Goal: Find specific page/section: Find specific page/section

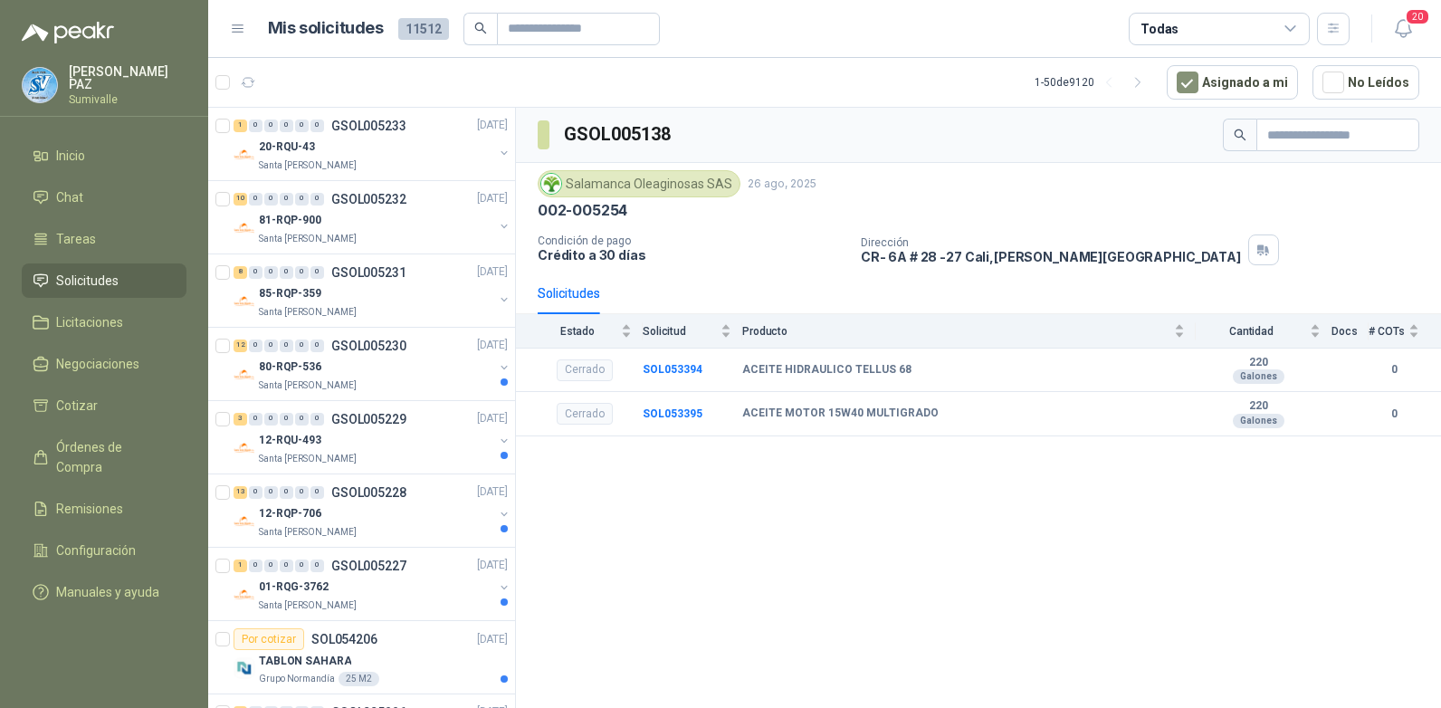
click at [1206, 33] on div "Todas" at bounding box center [1219, 29] width 181 height 33
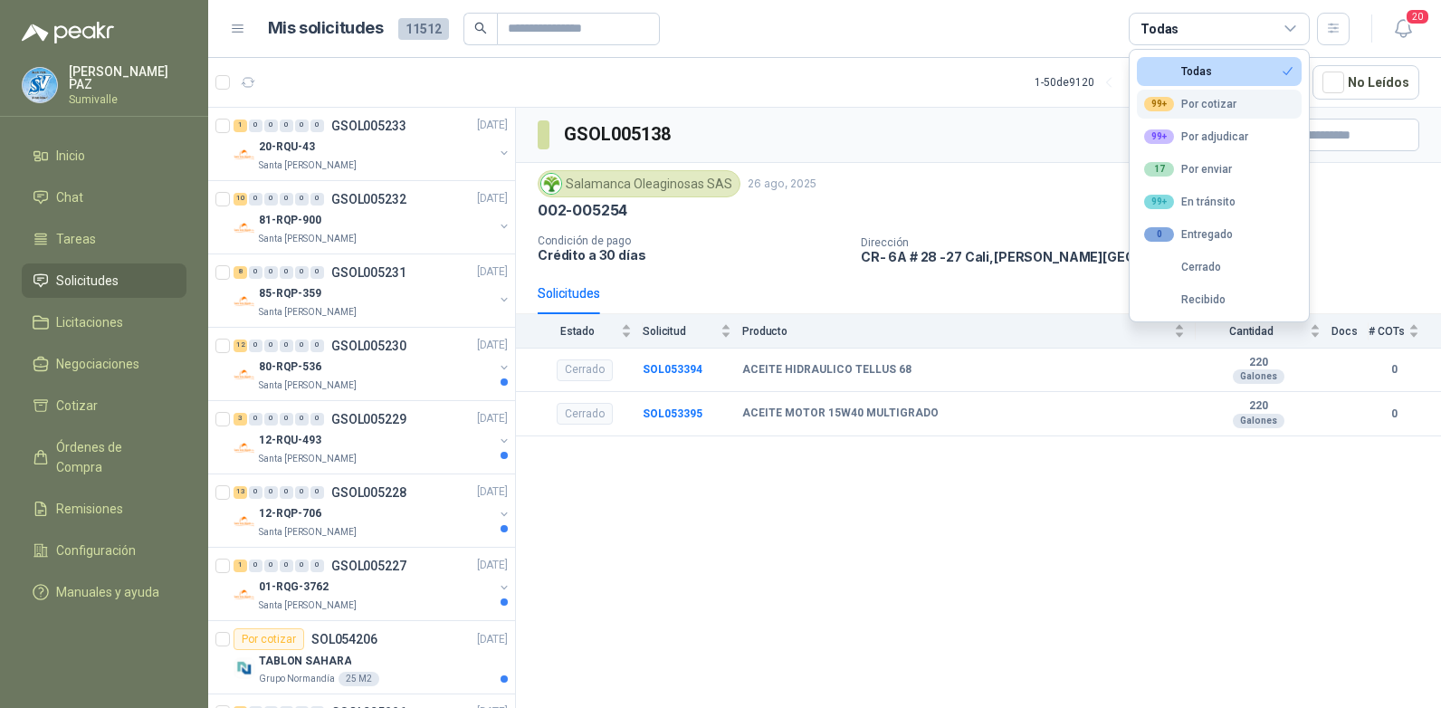
click at [1179, 91] on button "99+ Por cotizar" at bounding box center [1219, 104] width 165 height 29
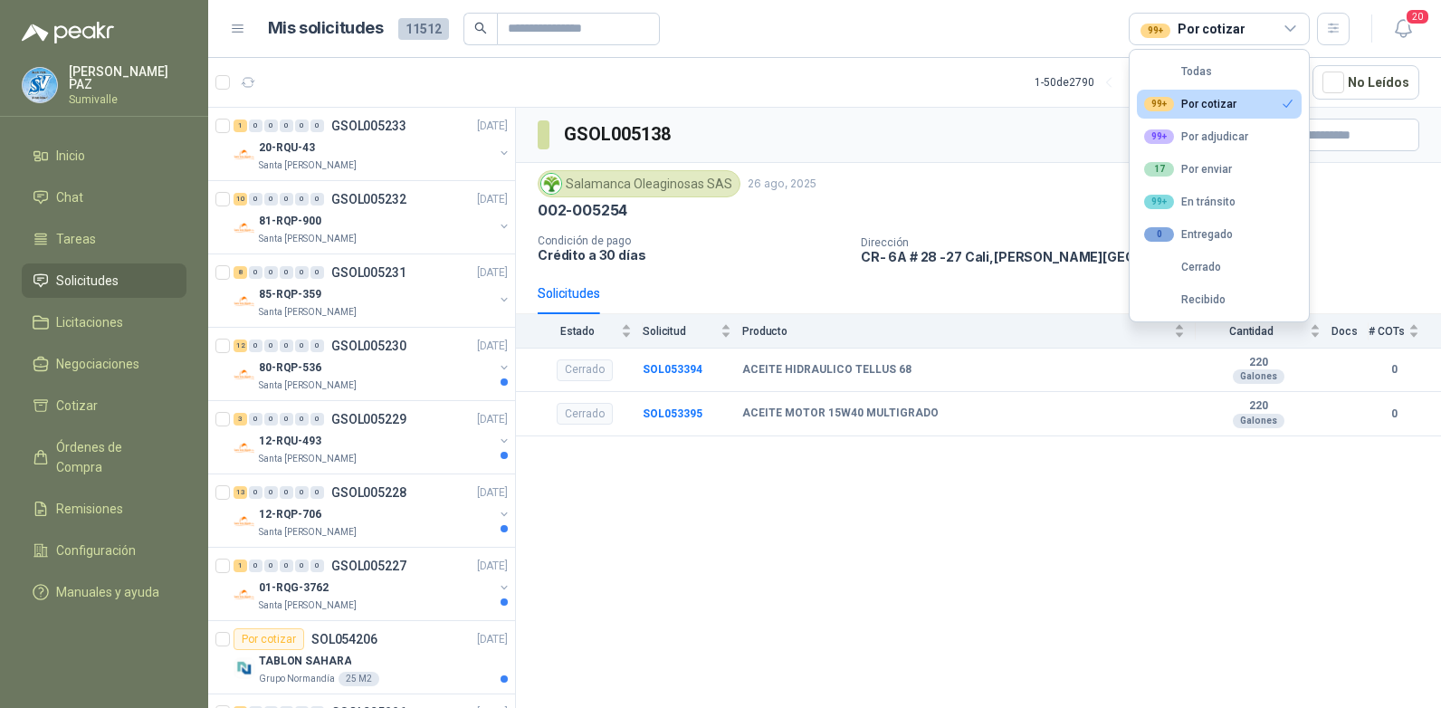
click at [999, 125] on div "GSOL005138" at bounding box center [978, 135] width 925 height 55
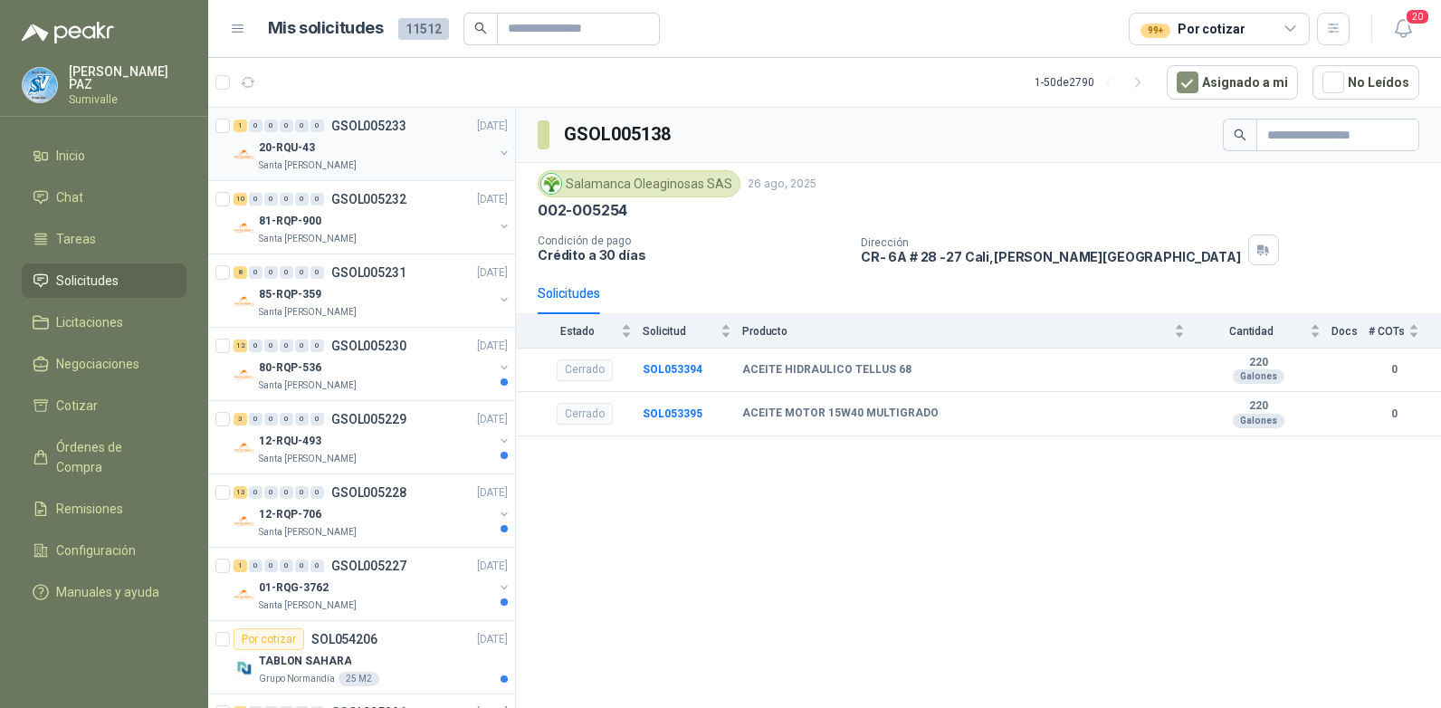
click at [342, 147] on div "20-RQU-43" at bounding box center [376, 148] width 234 height 22
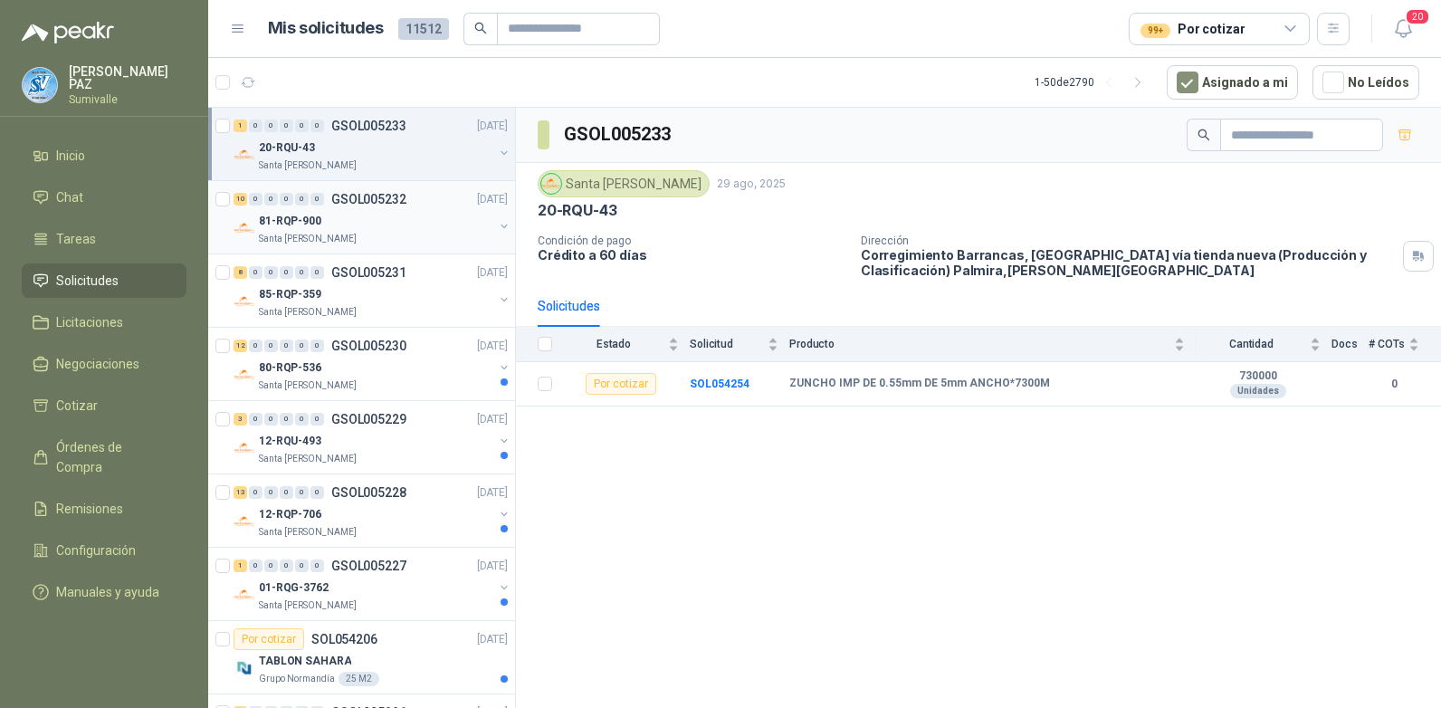
click at [385, 219] on div "81-RQP-900" at bounding box center [376, 221] width 234 height 22
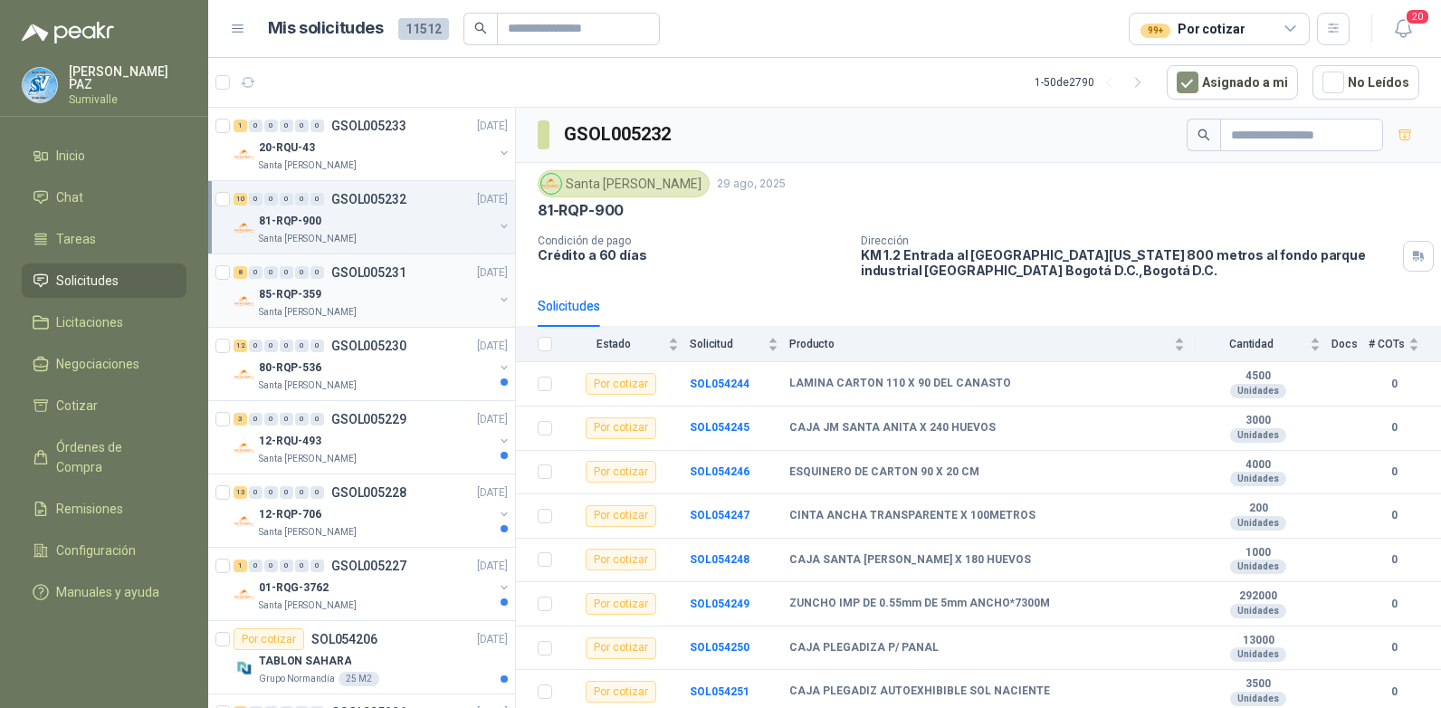
click at [429, 300] on div "85-RQP-359" at bounding box center [376, 294] width 234 height 22
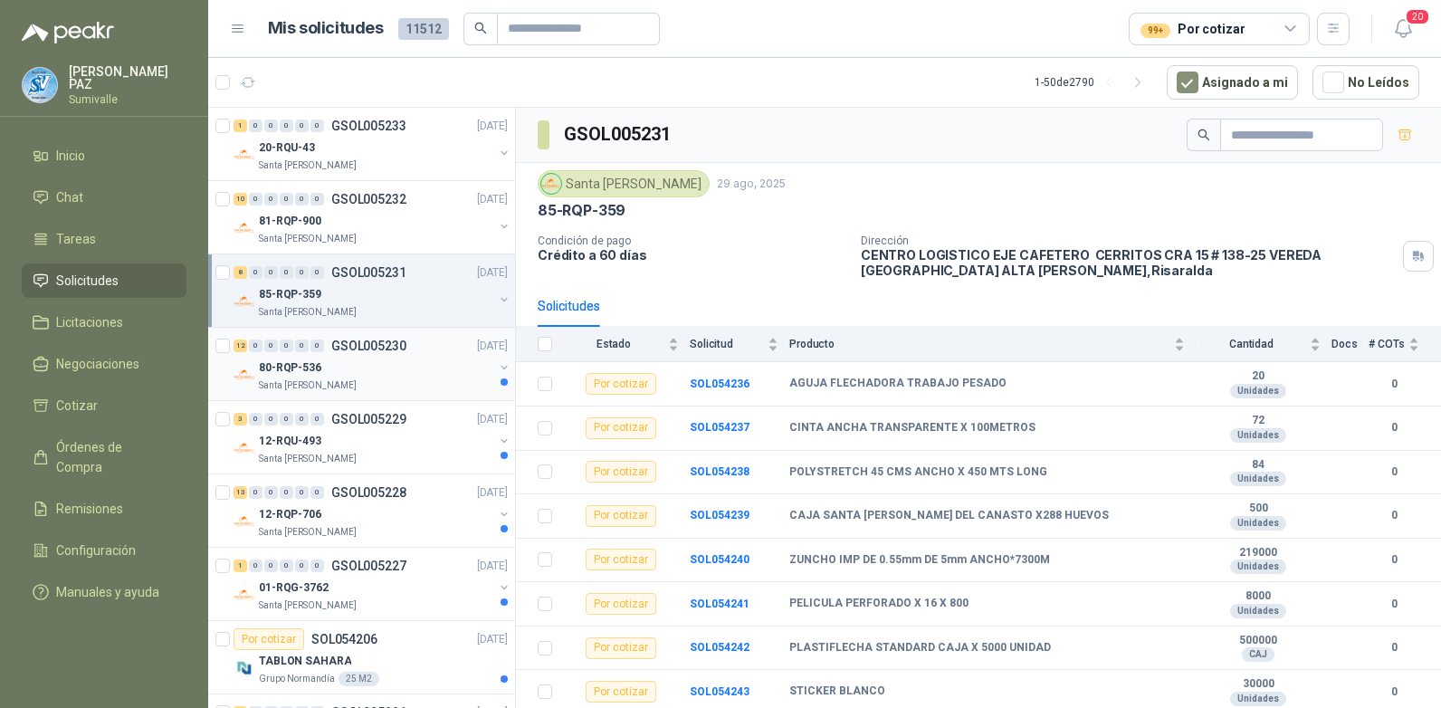
click at [410, 360] on div "80-RQP-536" at bounding box center [376, 368] width 234 height 22
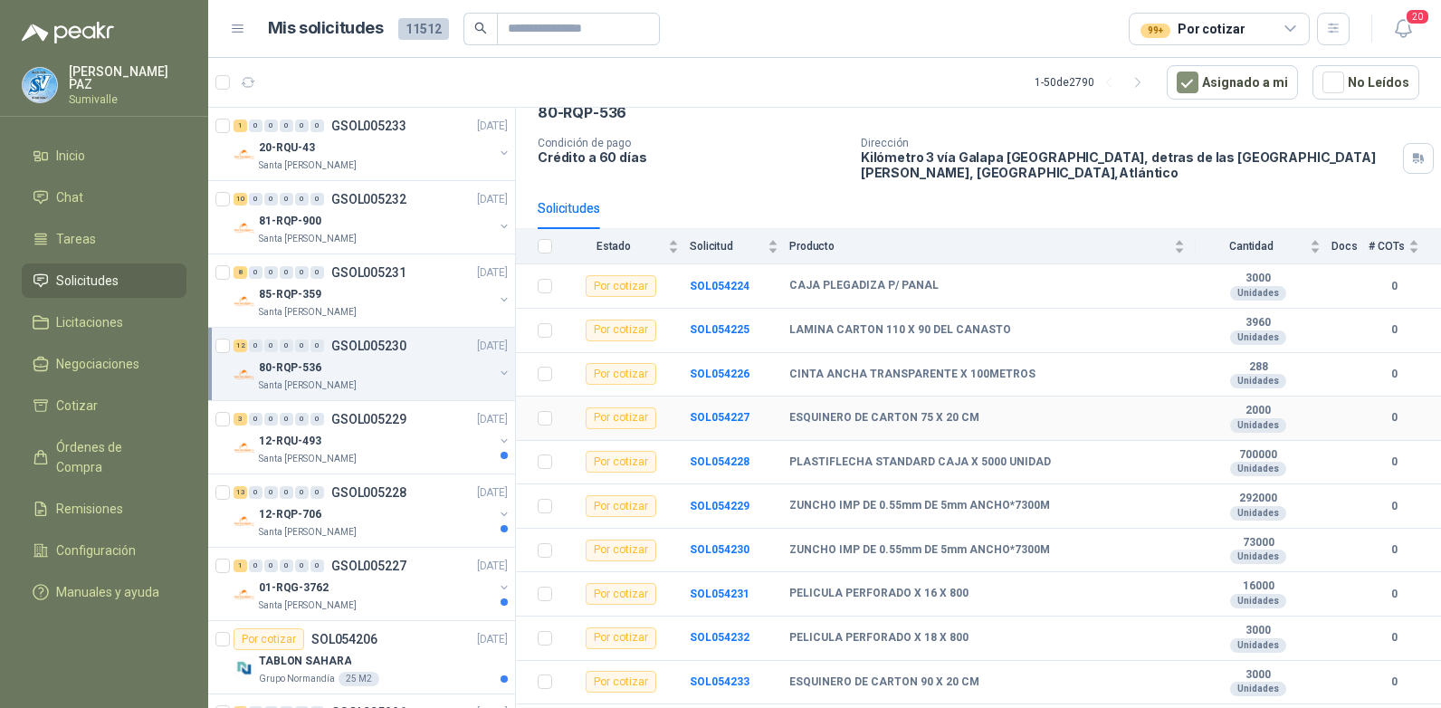
scroll to position [176, 0]
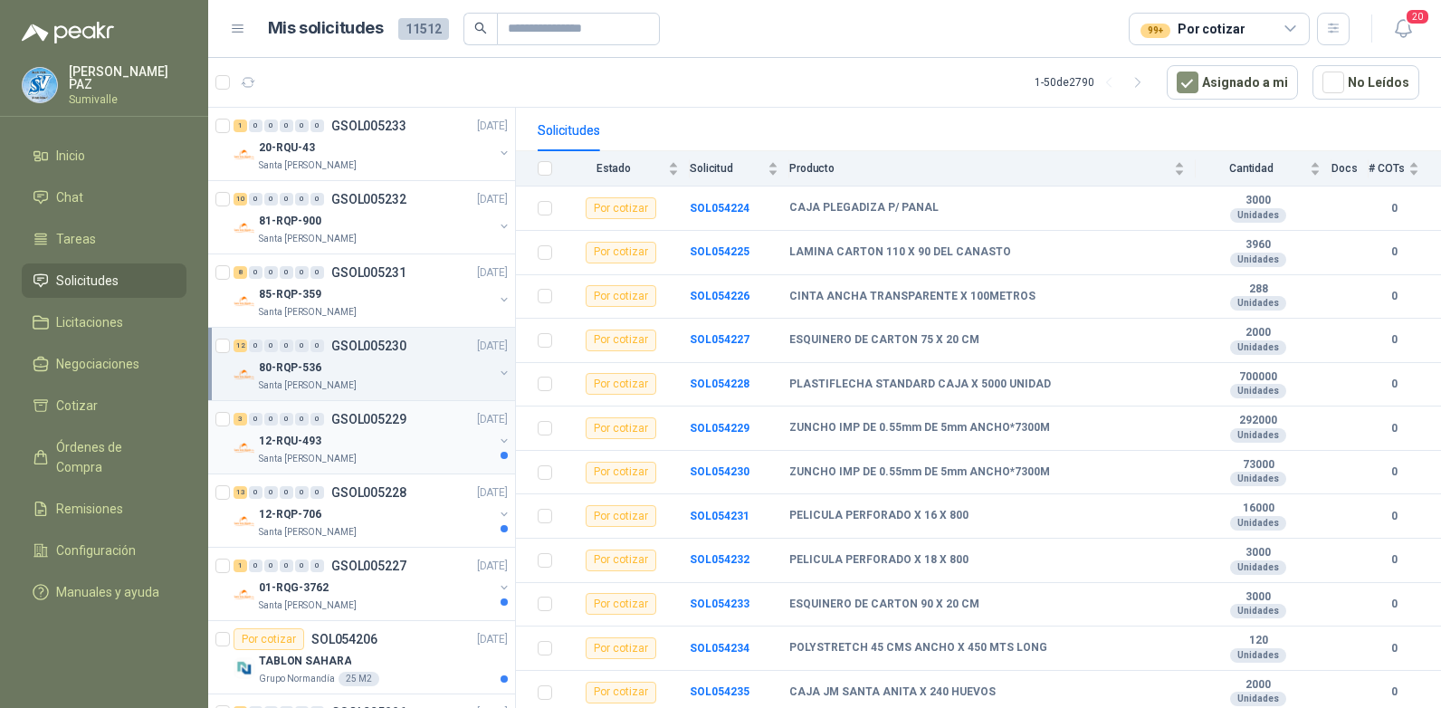
click at [399, 437] on div "12-RQU-493" at bounding box center [376, 441] width 234 height 22
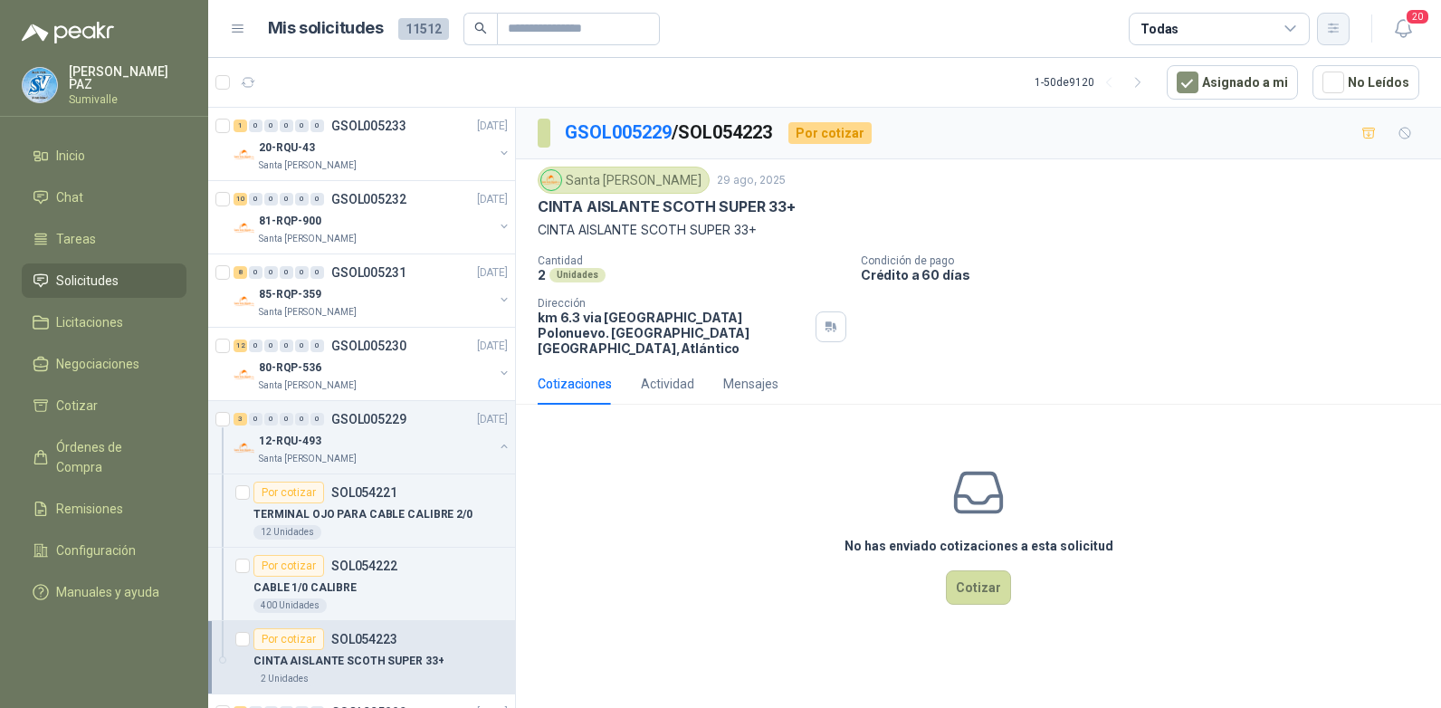
click at [1331, 25] on icon "button" at bounding box center [1333, 28] width 10 height 9
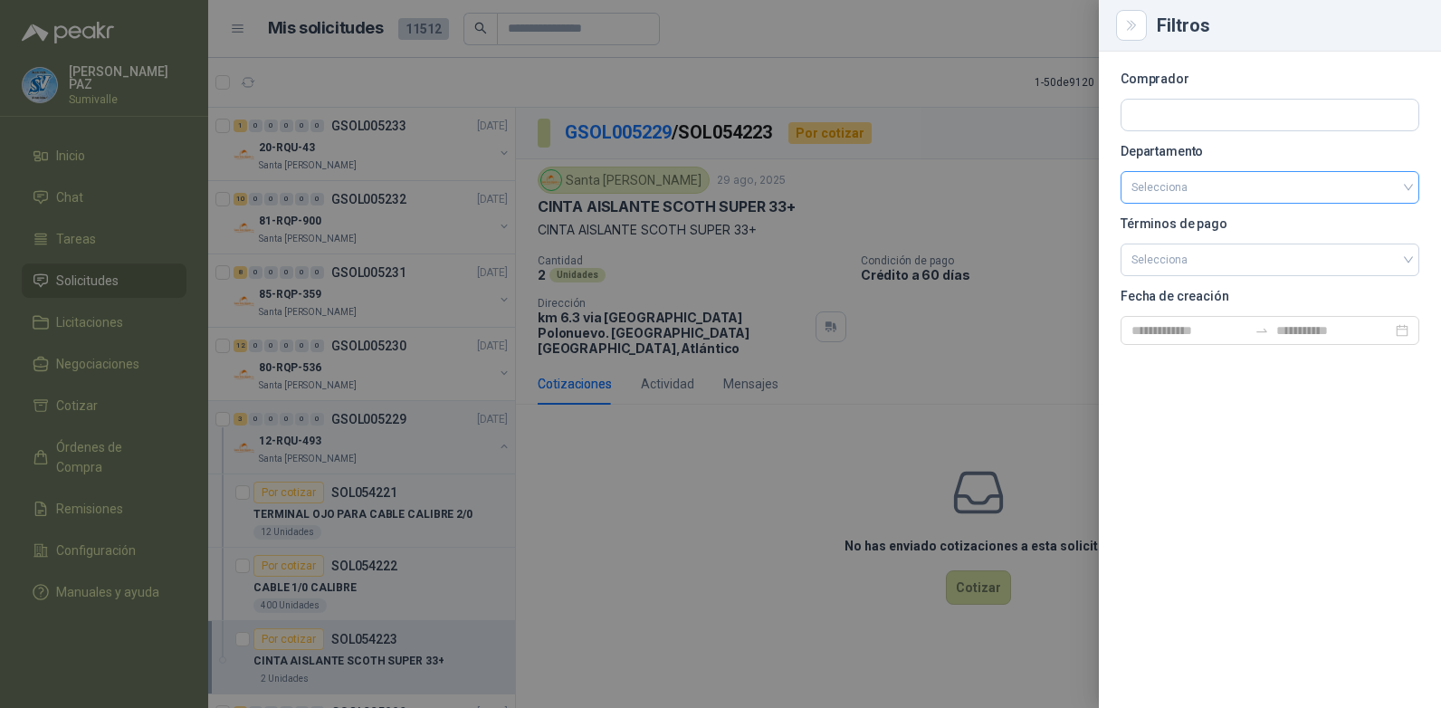
click at [1274, 186] on input "search" at bounding box center [1270, 187] width 277 height 31
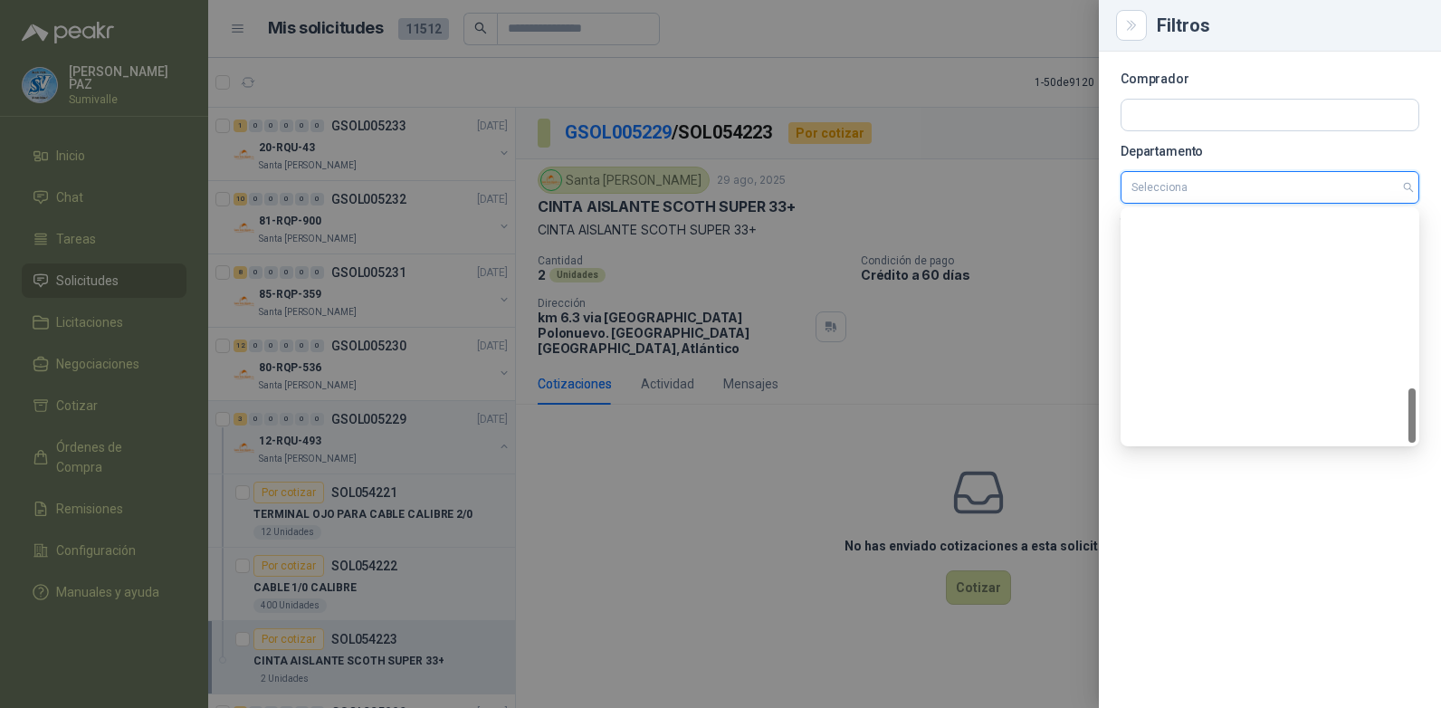
scroll to position [753, 0]
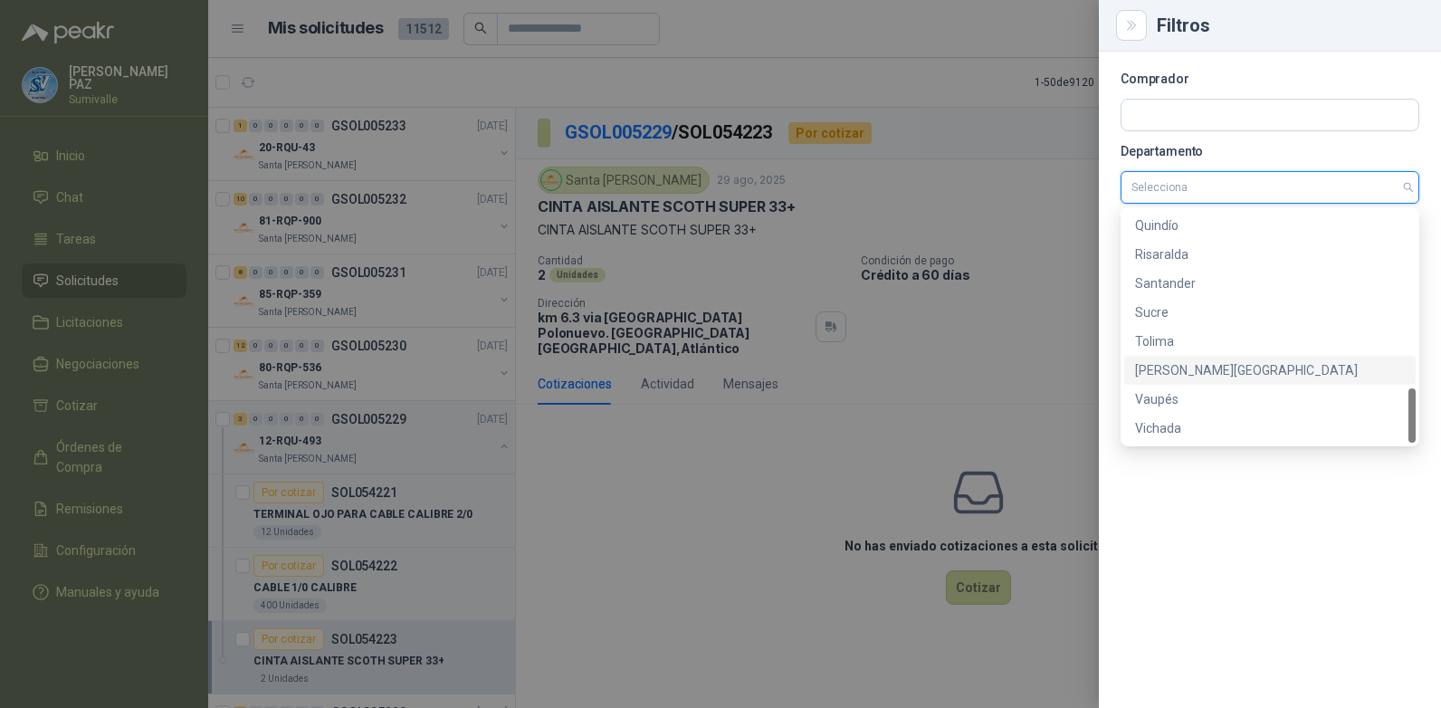
click at [1187, 374] on div "[PERSON_NAME][GEOGRAPHIC_DATA]" at bounding box center [1270, 370] width 270 height 20
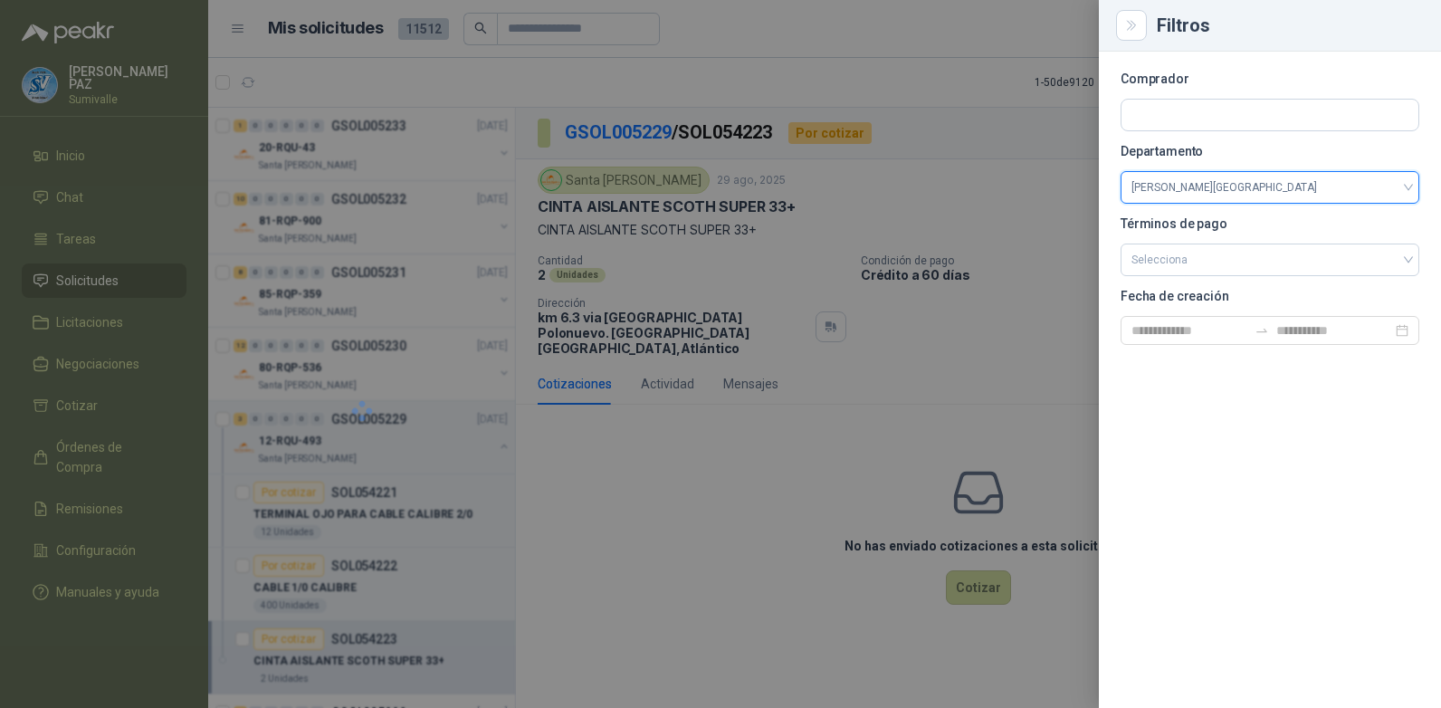
click at [734, 482] on div at bounding box center [720, 354] width 1441 height 708
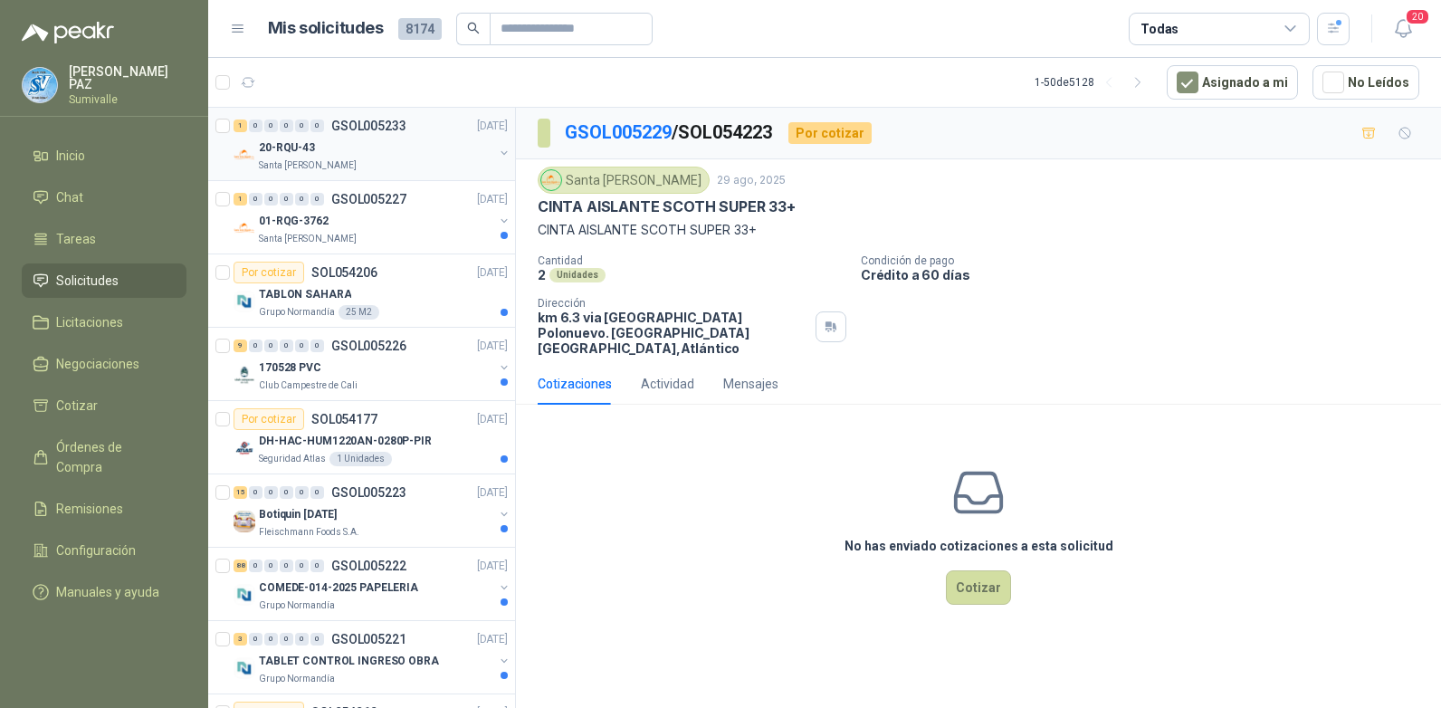
click at [398, 162] on div "Santa [PERSON_NAME]" at bounding box center [376, 165] width 234 height 14
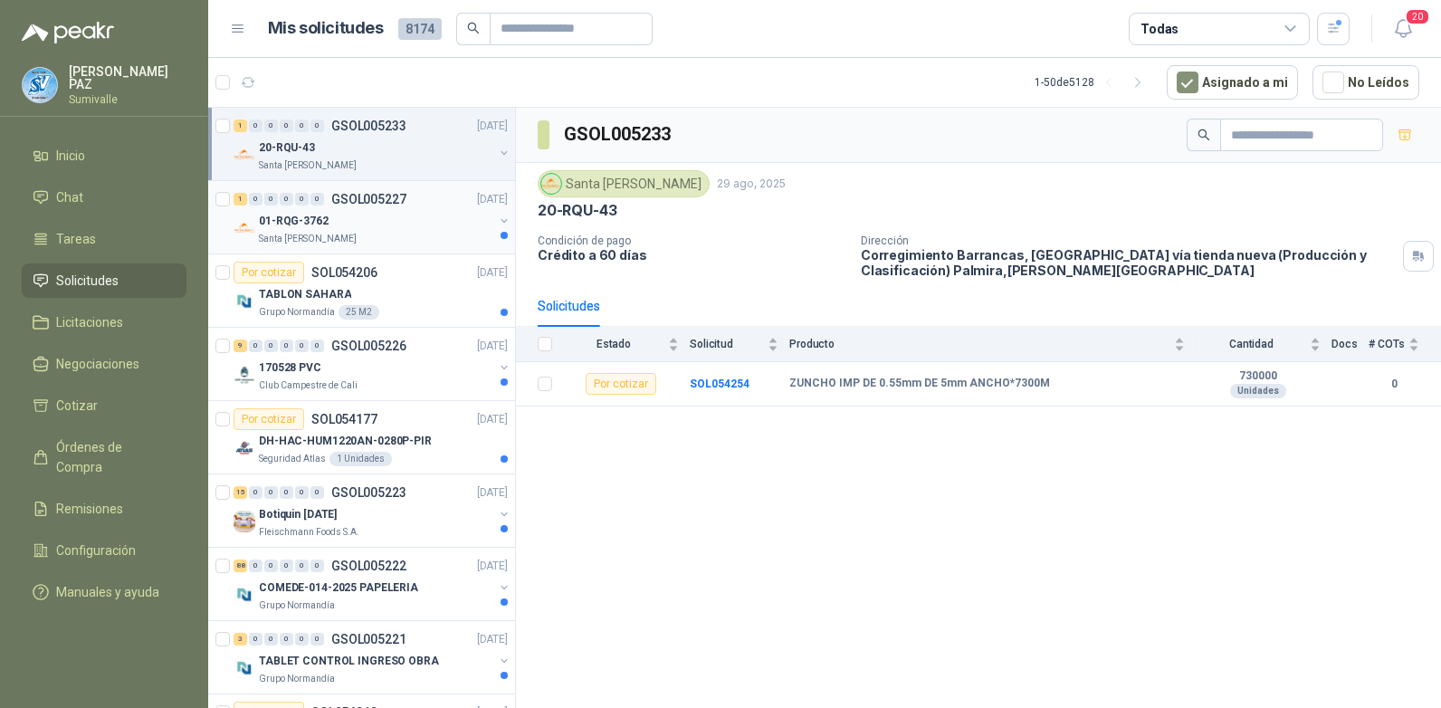
click at [400, 226] on div "01-RQG-3762" at bounding box center [376, 221] width 234 height 22
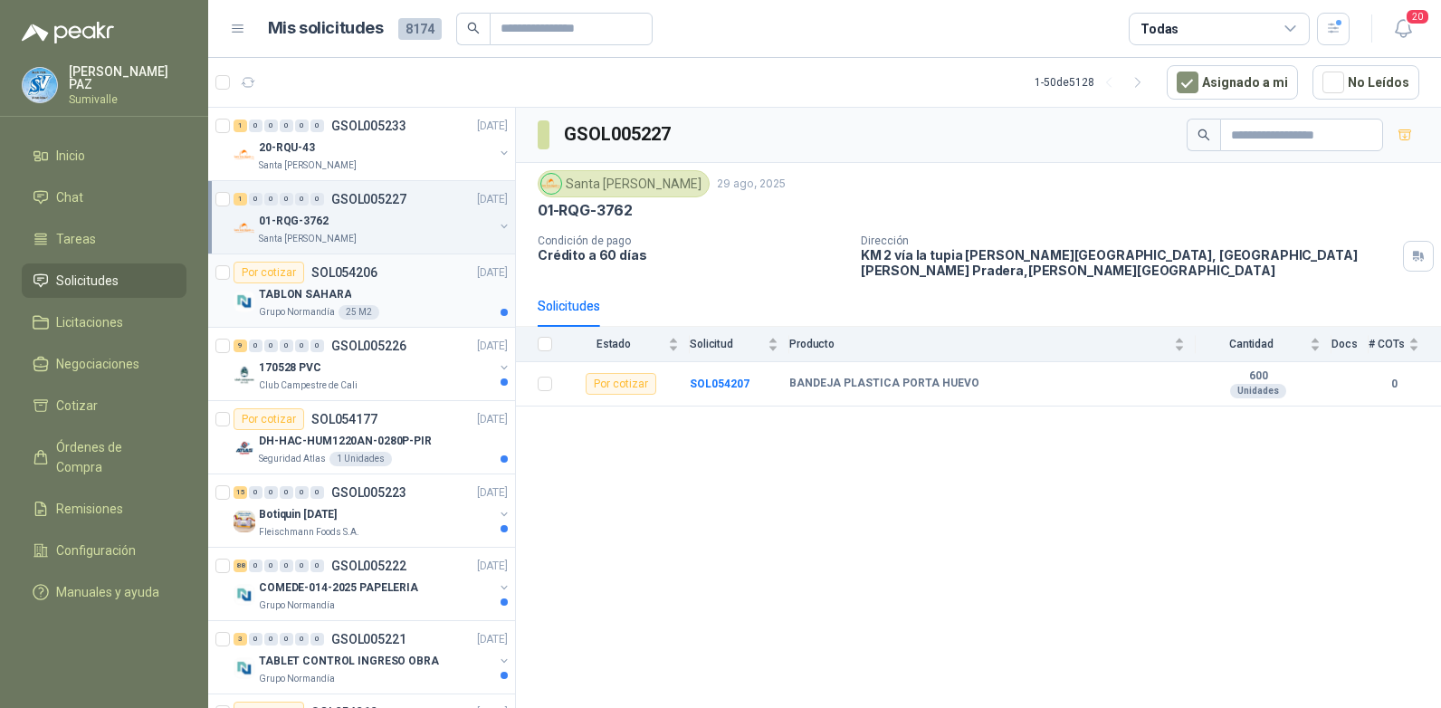
click at [414, 285] on div "TABLON SAHARA" at bounding box center [383, 294] width 249 height 22
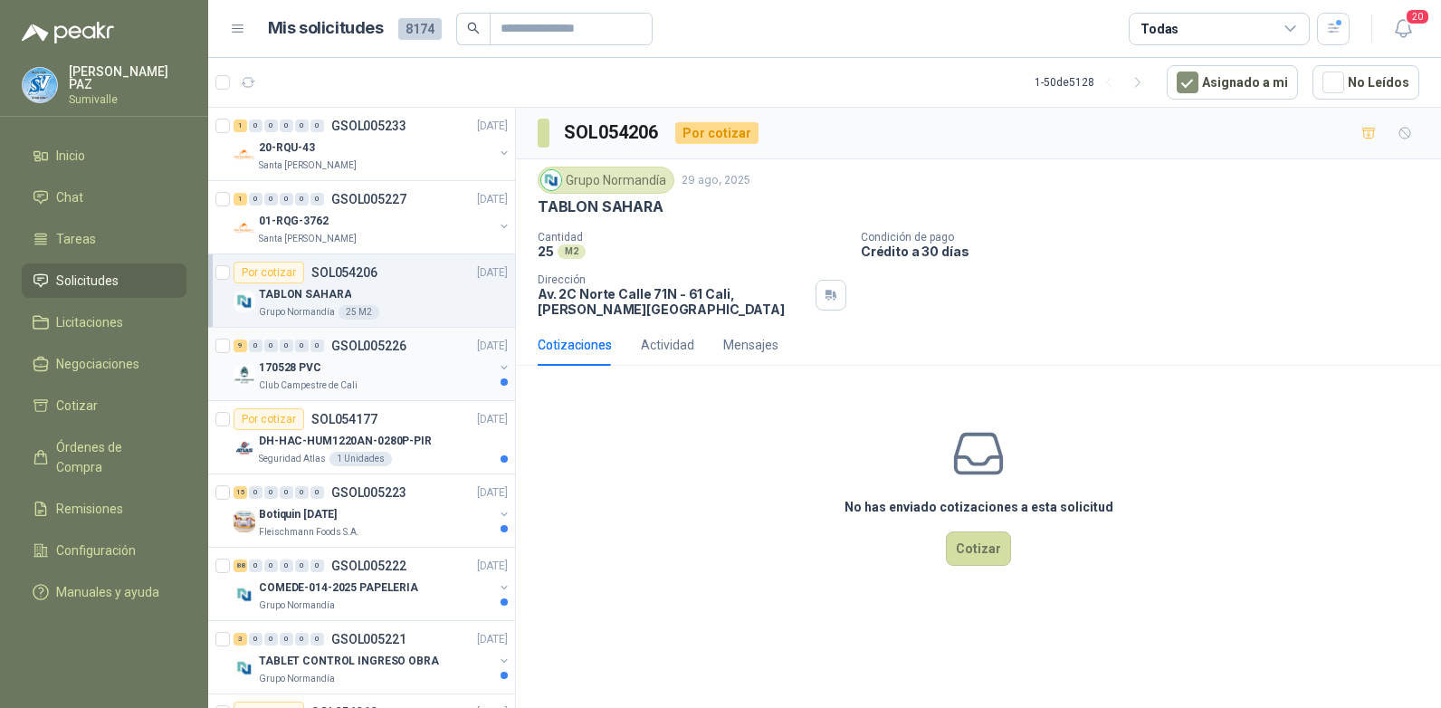
click at [425, 363] on div "170528 PVC" at bounding box center [376, 368] width 234 height 22
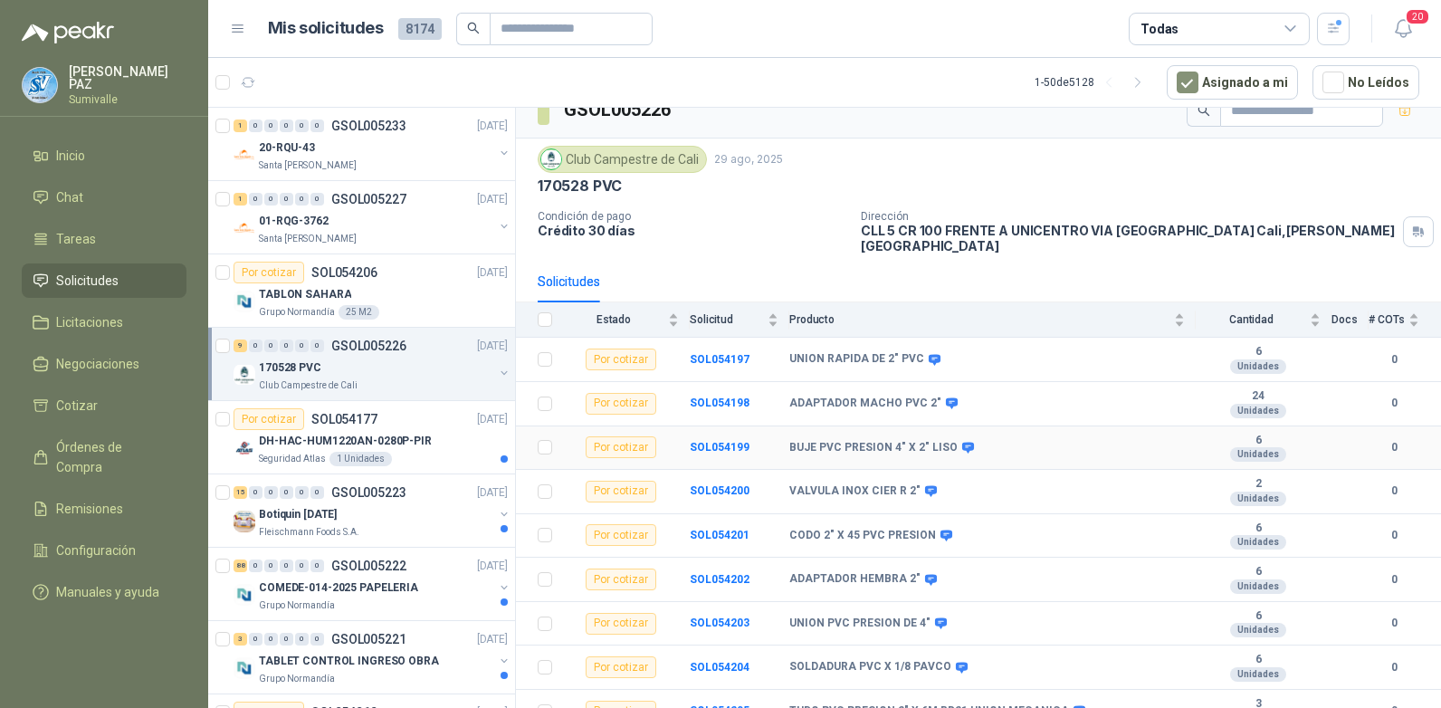
scroll to position [32, 0]
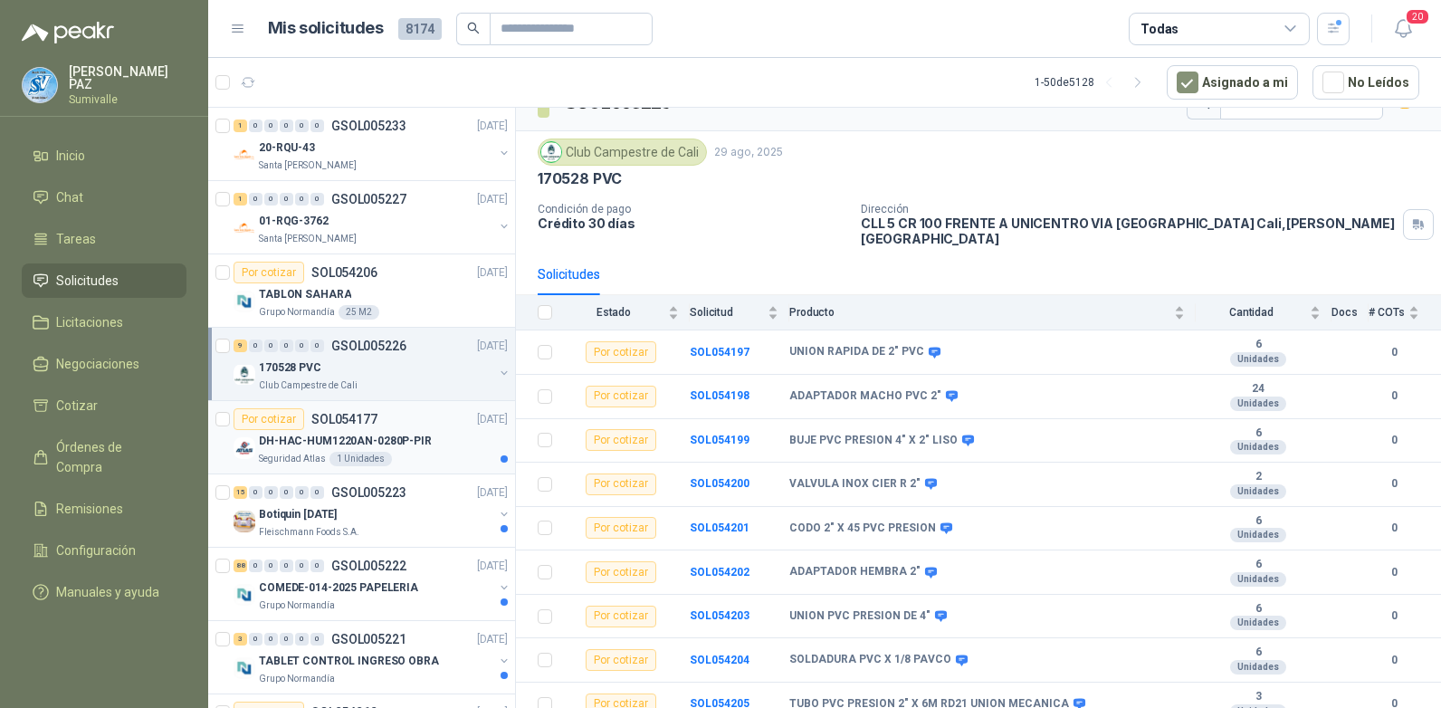
click at [454, 437] on div "DH-HAC-HUM1220AN-0280P-PIR" at bounding box center [383, 441] width 249 height 22
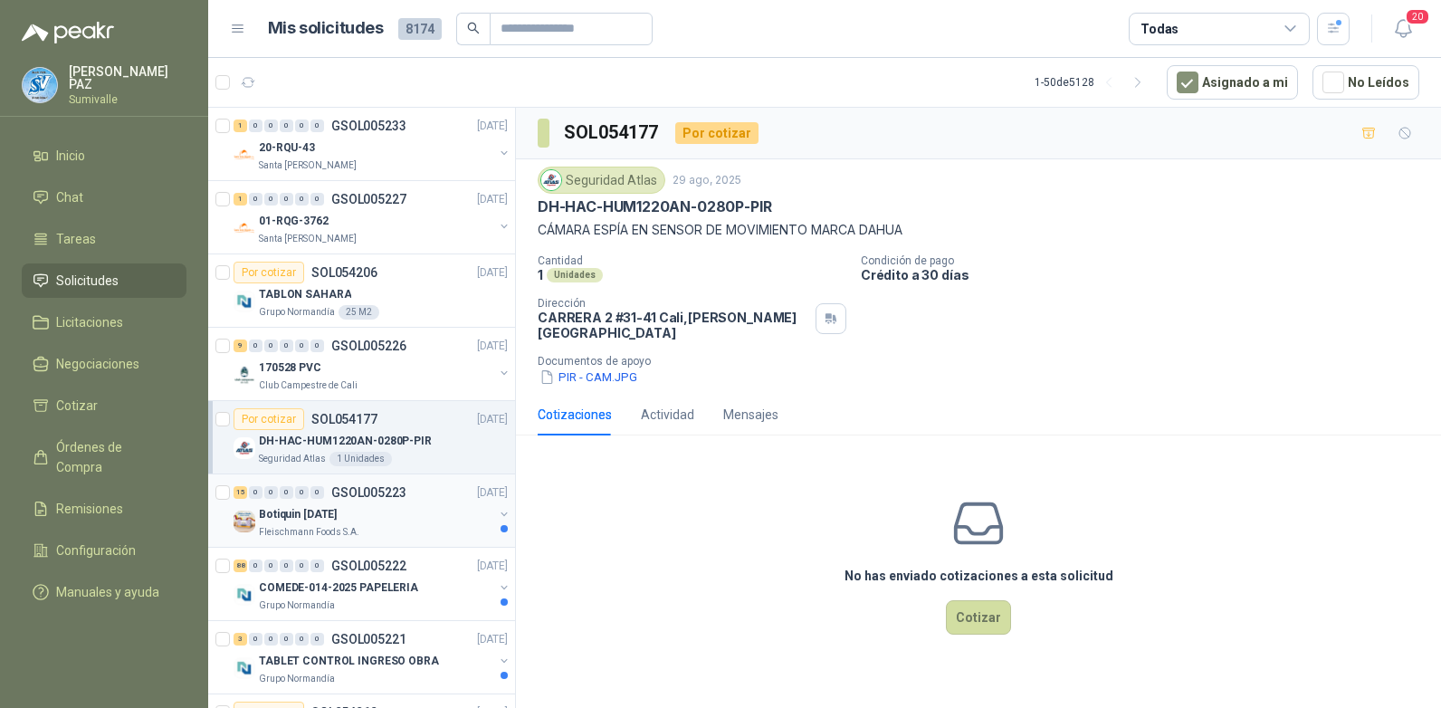
click at [443, 516] on div "Botiquin [DATE]" at bounding box center [376, 514] width 234 height 22
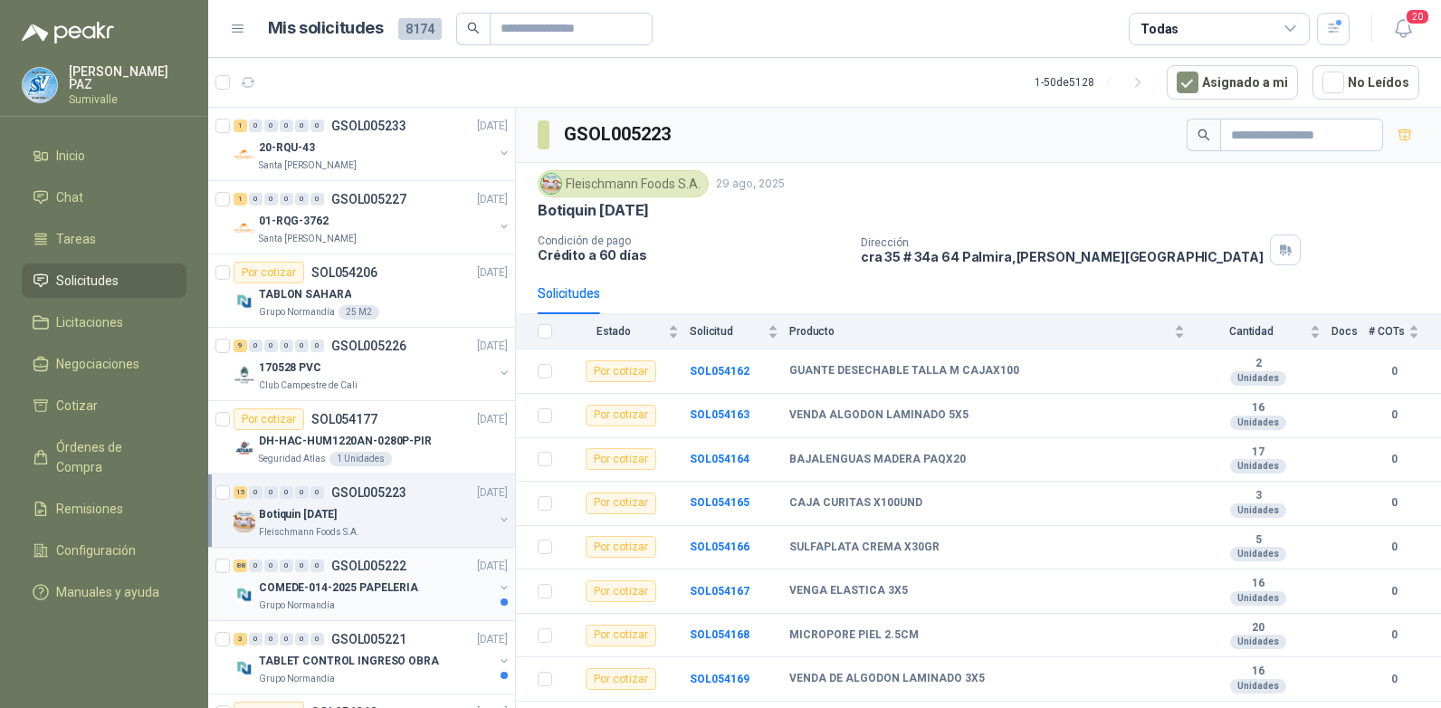
click at [430, 586] on div "COMEDE-014-2025 PAPELERIA" at bounding box center [376, 588] width 234 height 22
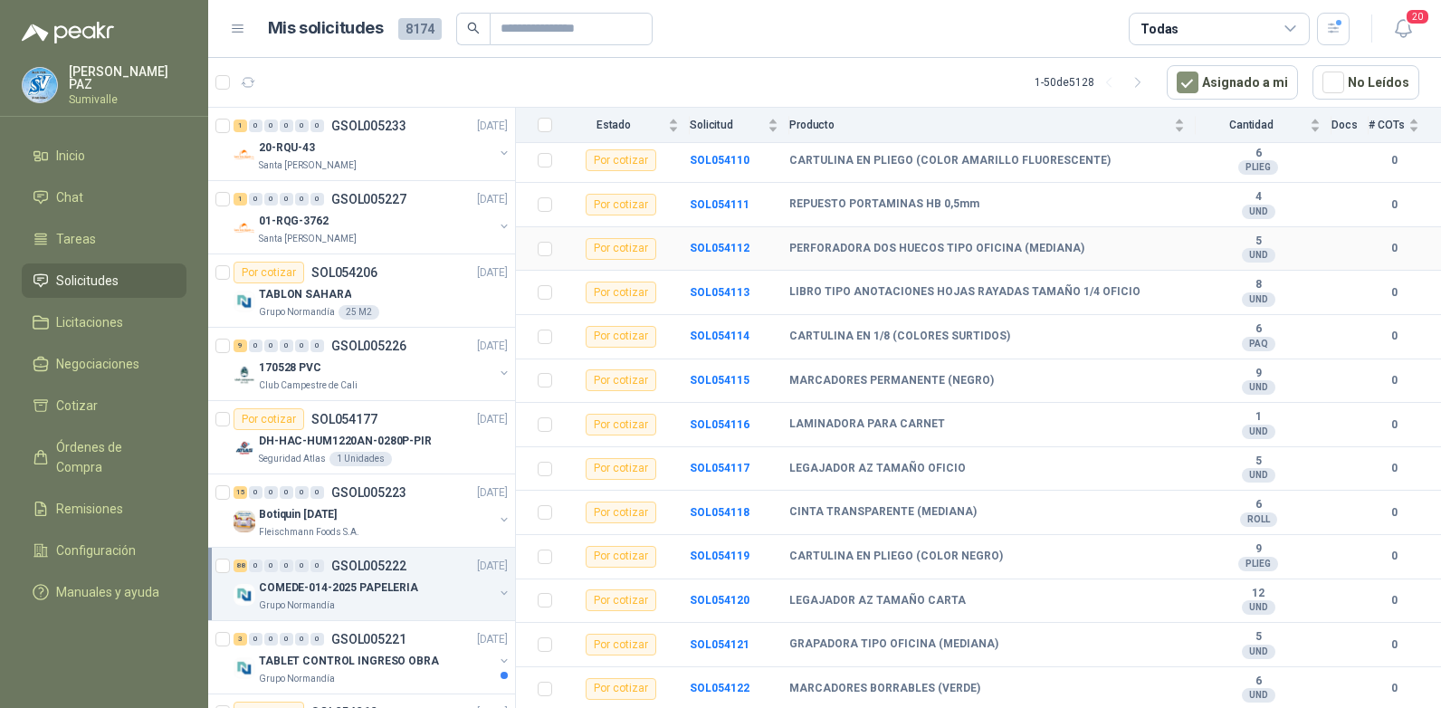
scroll to position [1811, 0]
